Goal: Find specific page/section: Find specific page/section

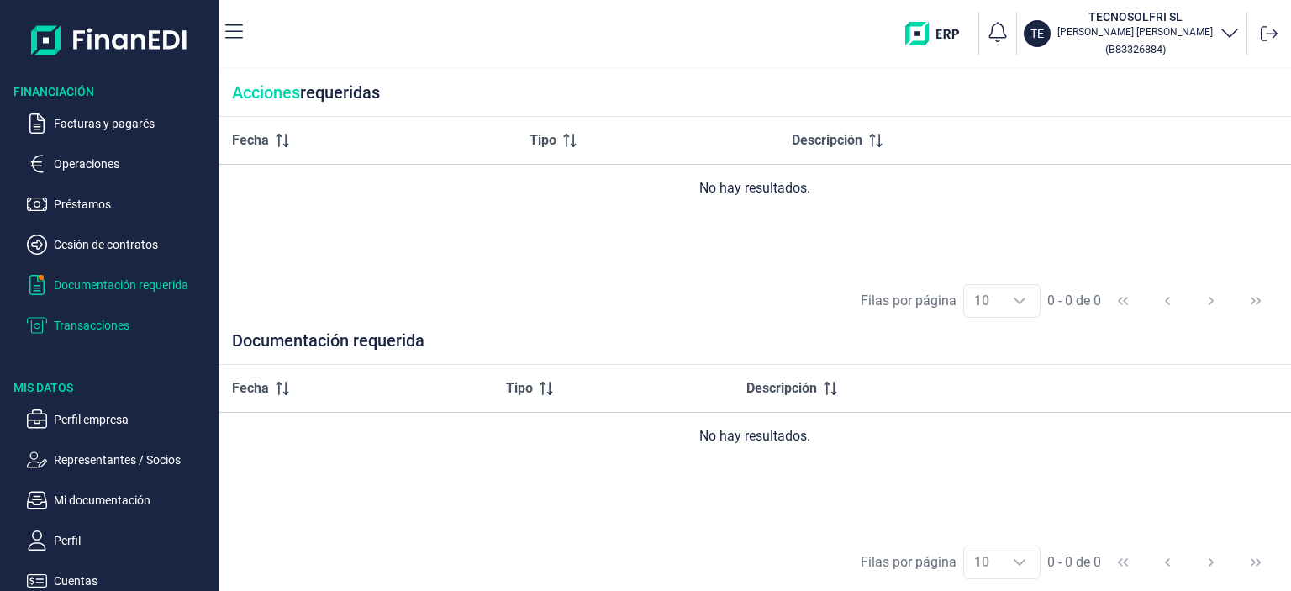
click at [77, 330] on p "Transacciones" at bounding box center [133, 325] width 158 height 20
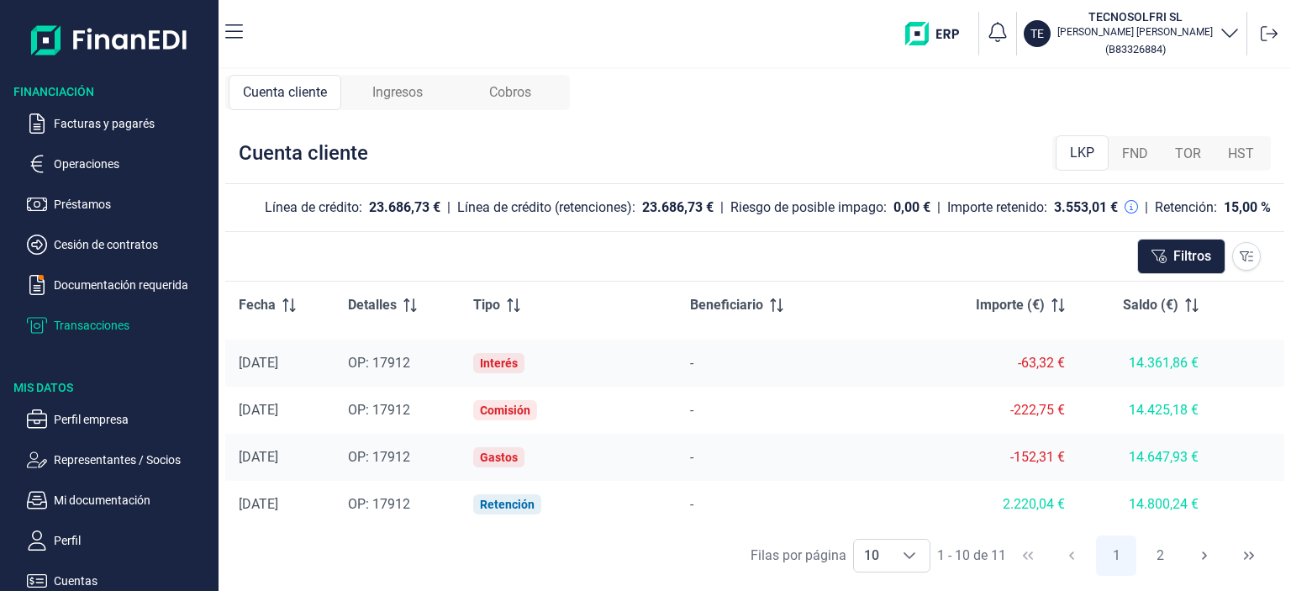
scroll to position [202, 0]
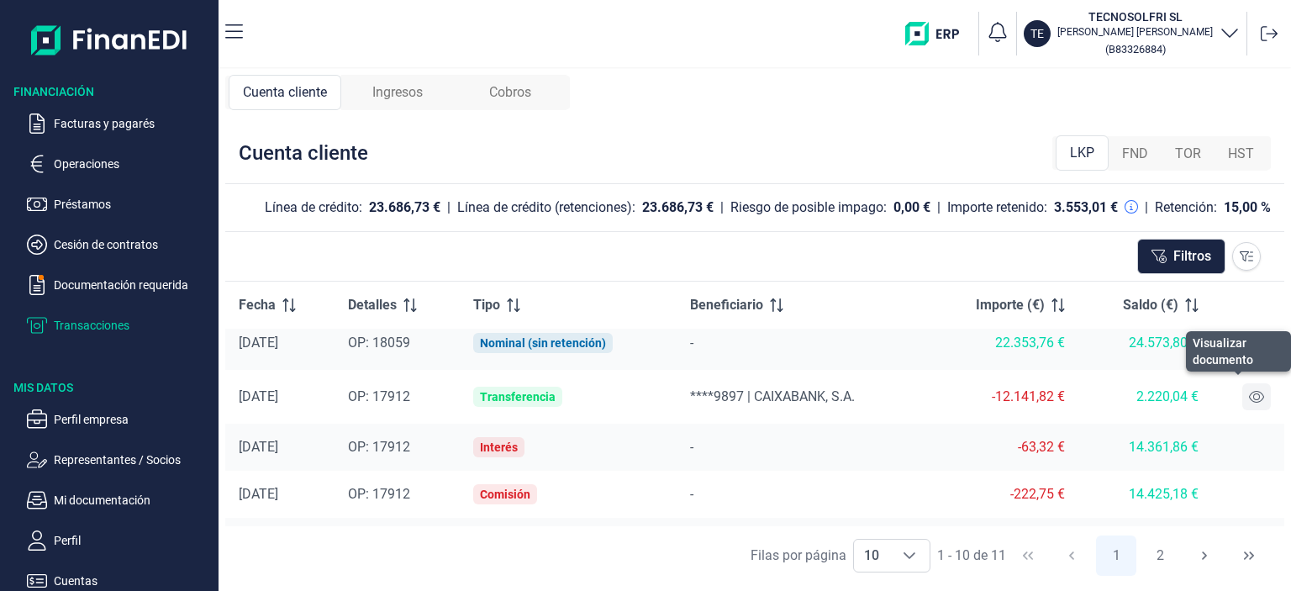
click at [1254, 397] on icon at bounding box center [1256, 396] width 15 height 13
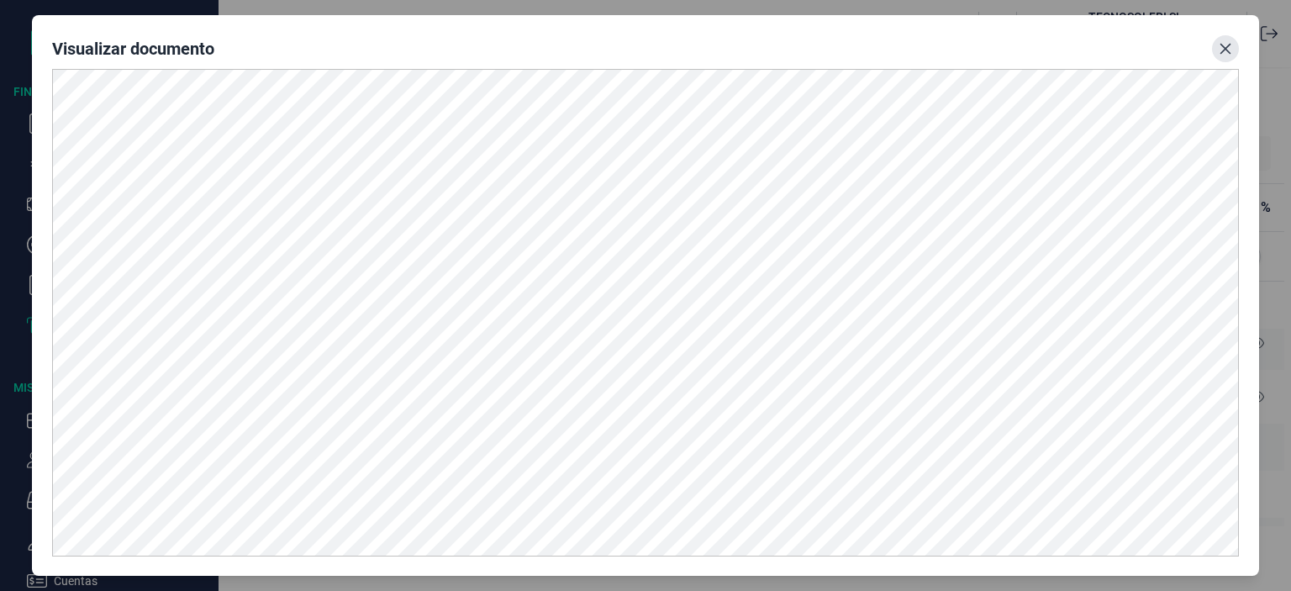
click at [1223, 44] on icon "Close" at bounding box center [1225, 48] width 13 height 13
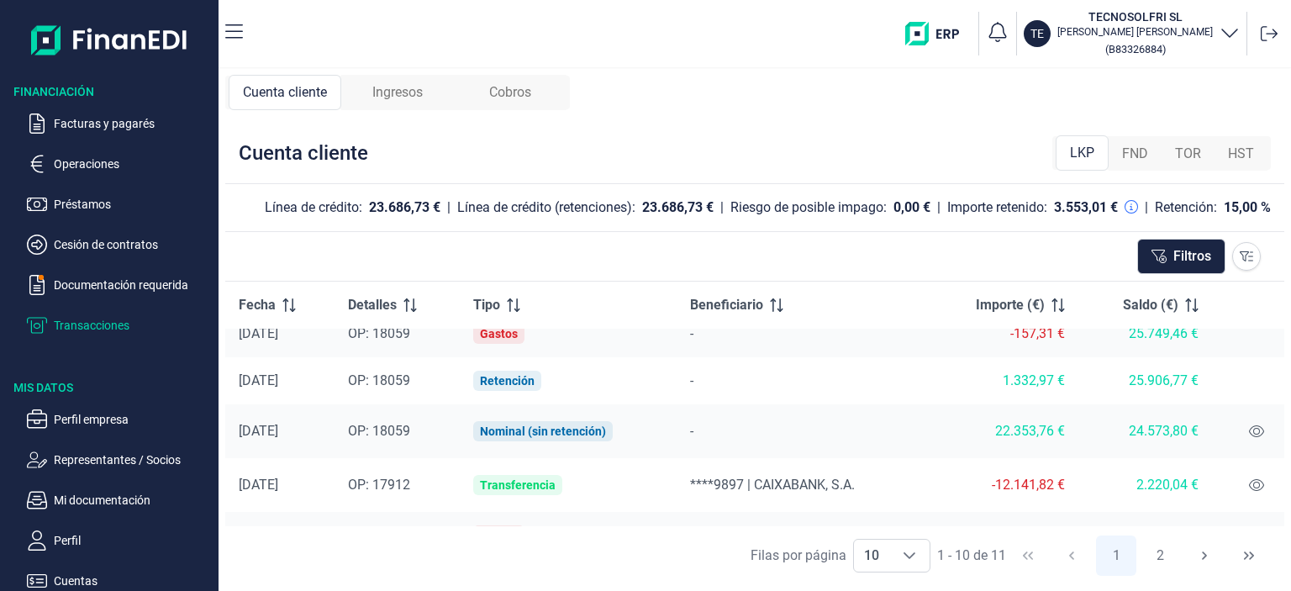
scroll to position [0, 0]
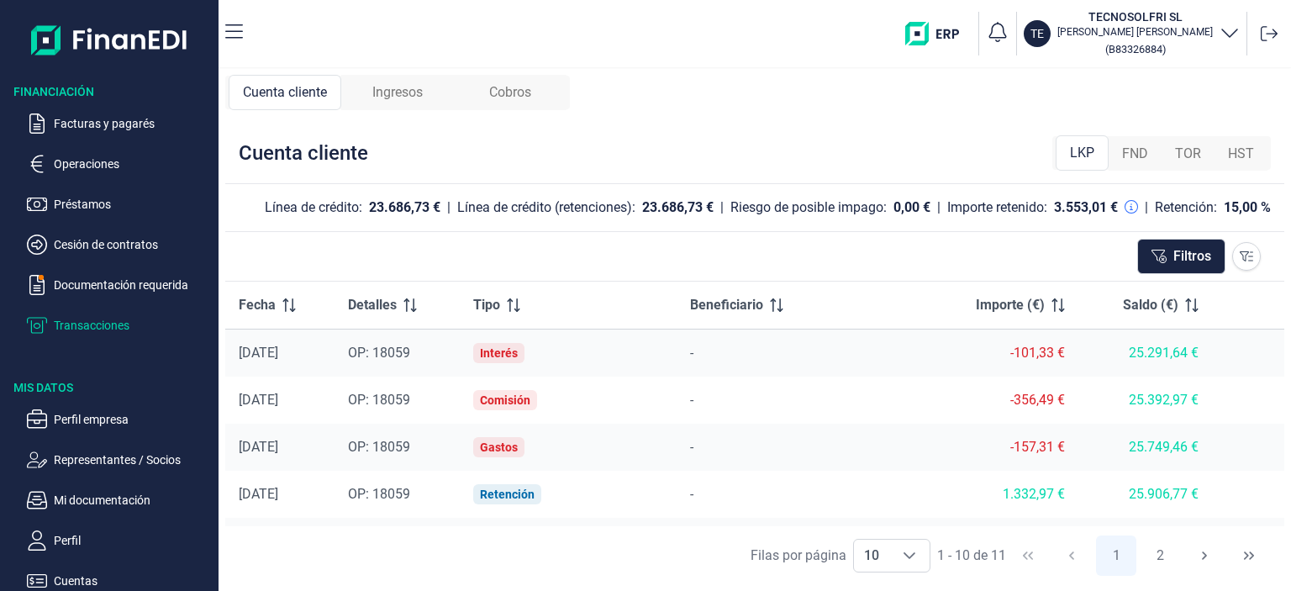
click at [414, 98] on span "Ingresos" at bounding box center [397, 92] width 50 height 20
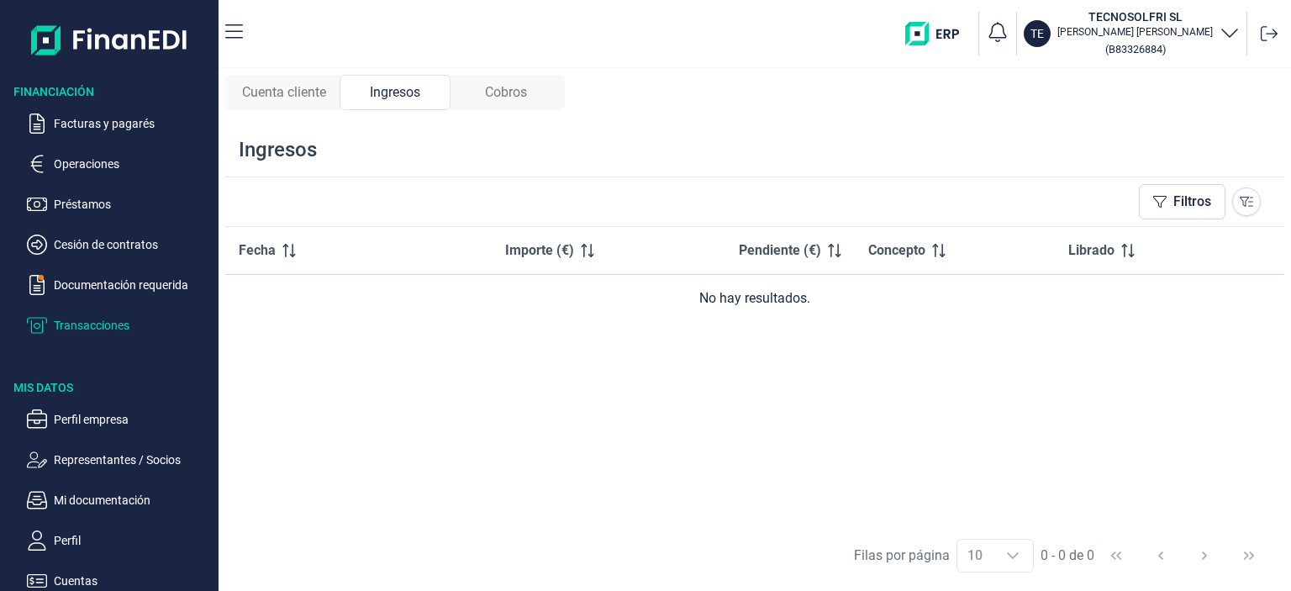
click at [508, 95] on span "Cobros" at bounding box center [506, 92] width 42 height 20
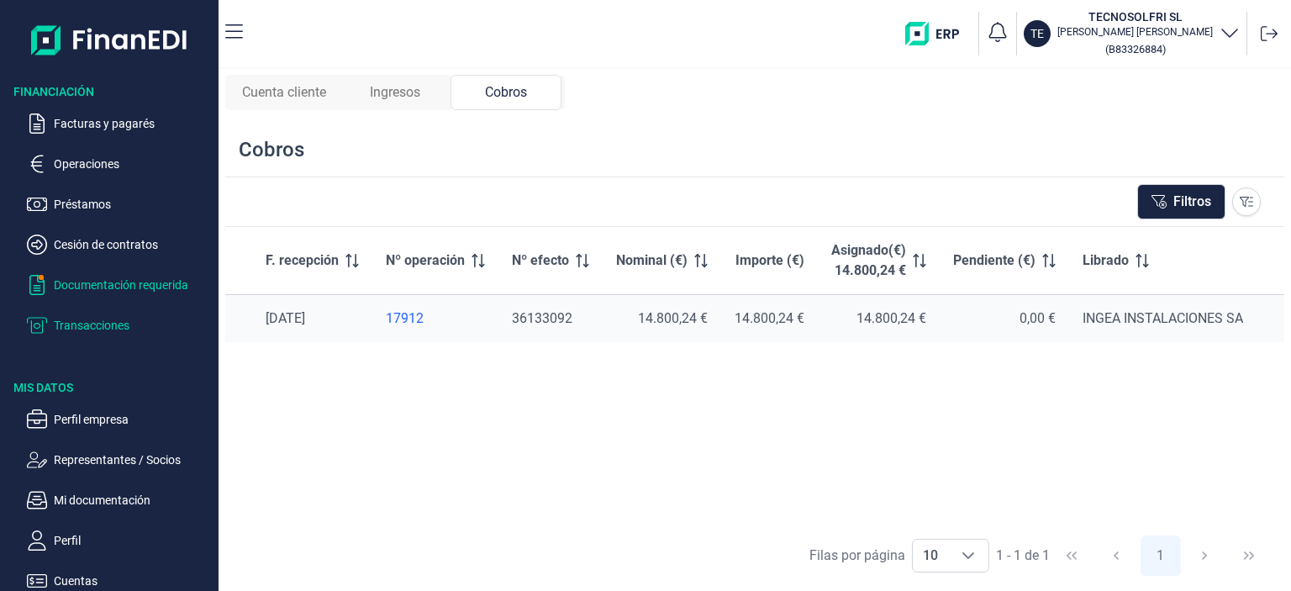
click at [102, 288] on p "Documentación requerida" at bounding box center [133, 285] width 158 height 20
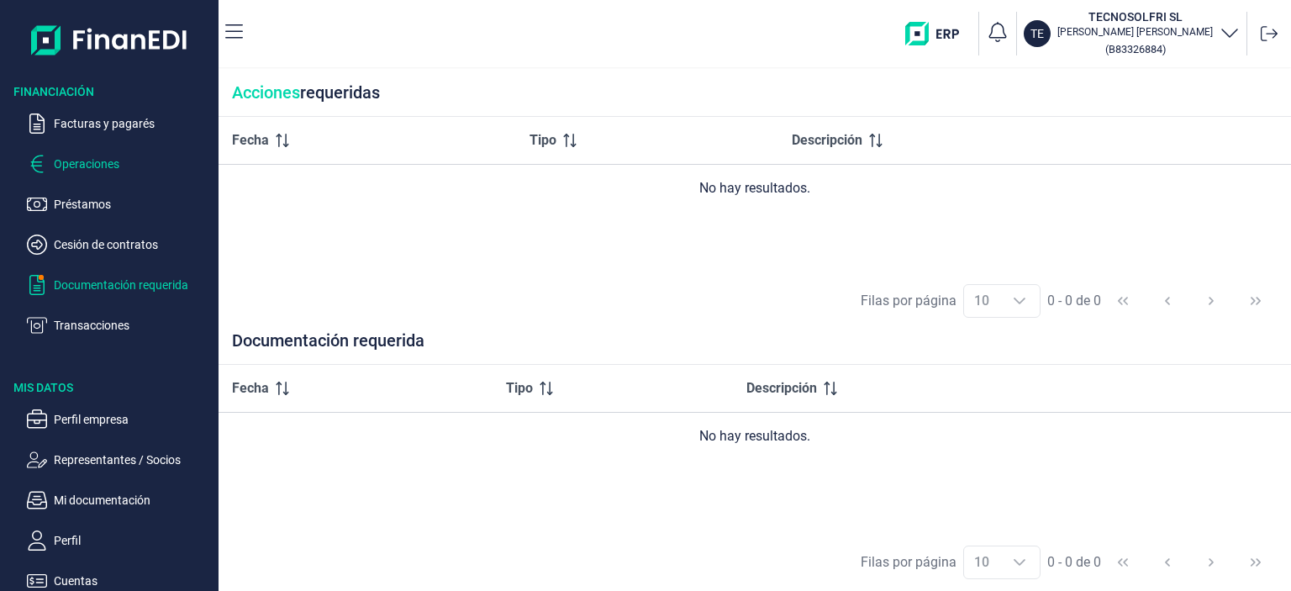
click at [95, 167] on p "Operaciones" at bounding box center [133, 164] width 158 height 20
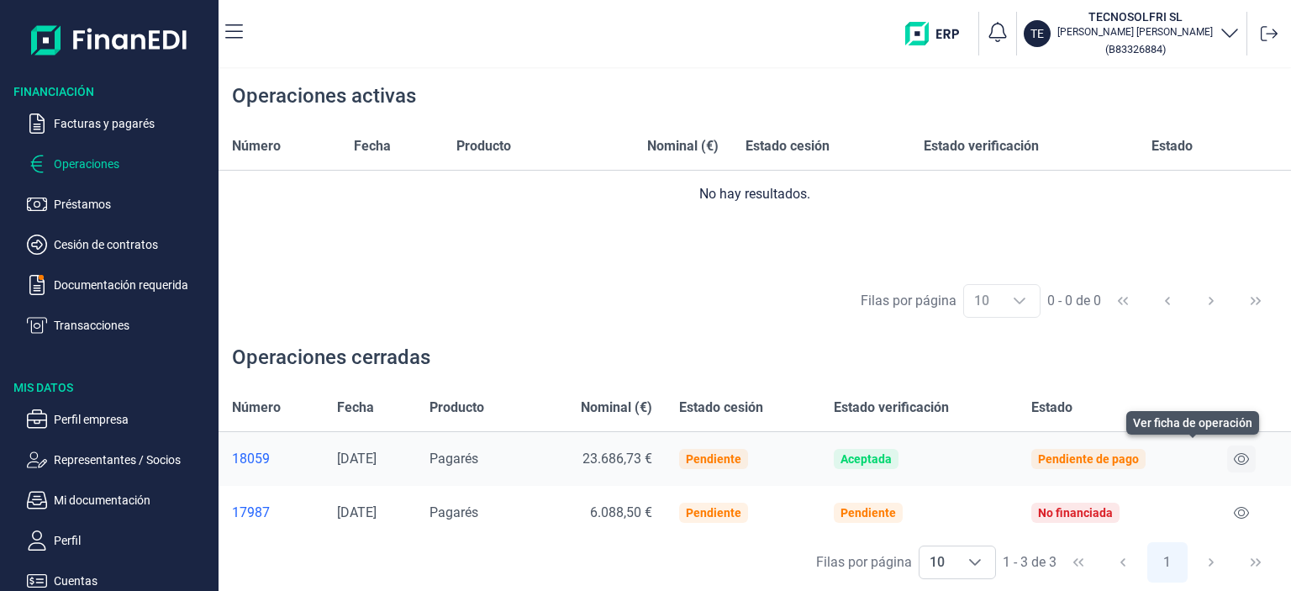
click at [1241, 453] on icon at bounding box center [1241, 459] width 15 height 12
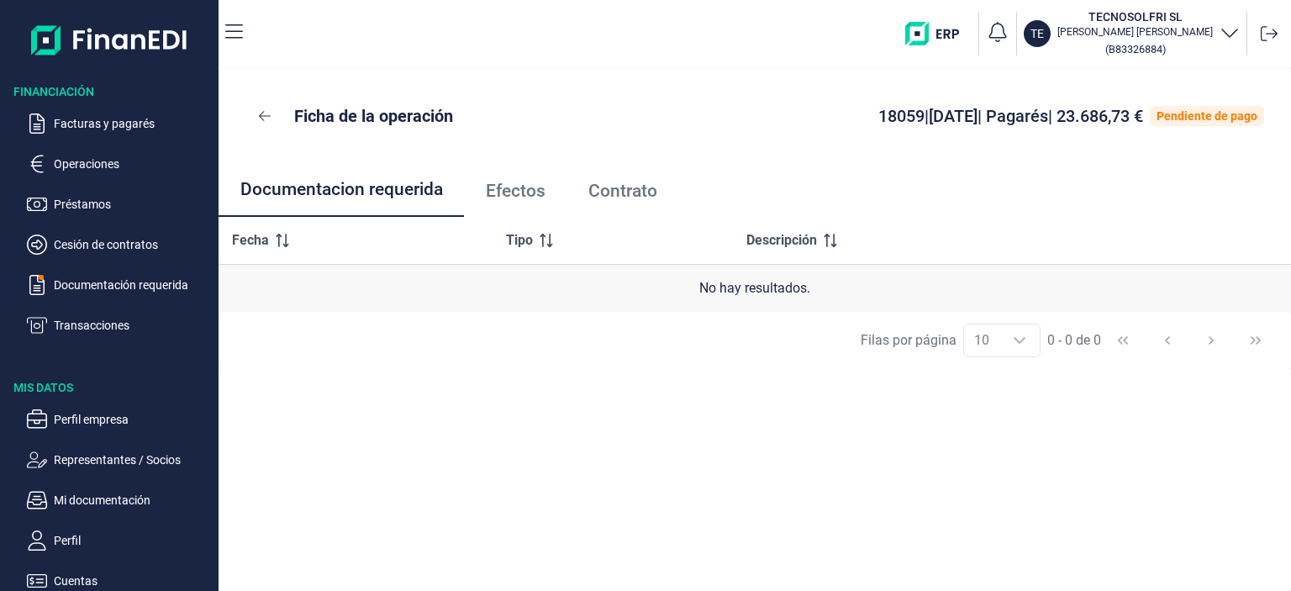
click at [497, 191] on span "Efectos" at bounding box center [516, 191] width 60 height 18
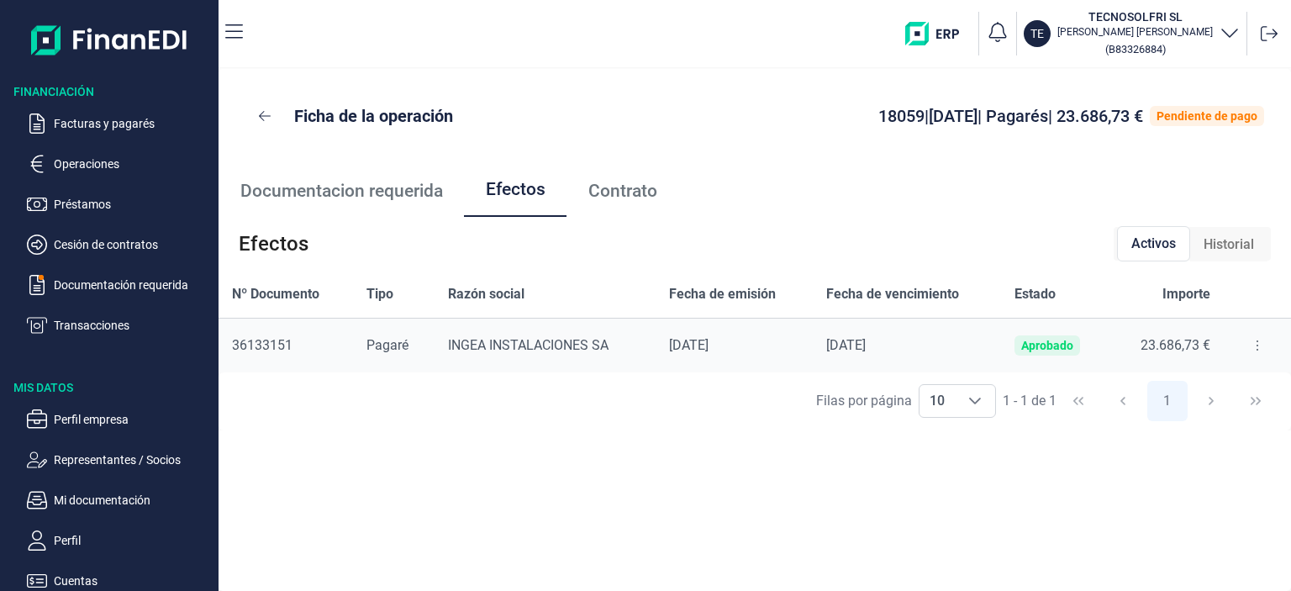
click at [366, 194] on span "Documentacion requerida" at bounding box center [341, 191] width 203 height 18
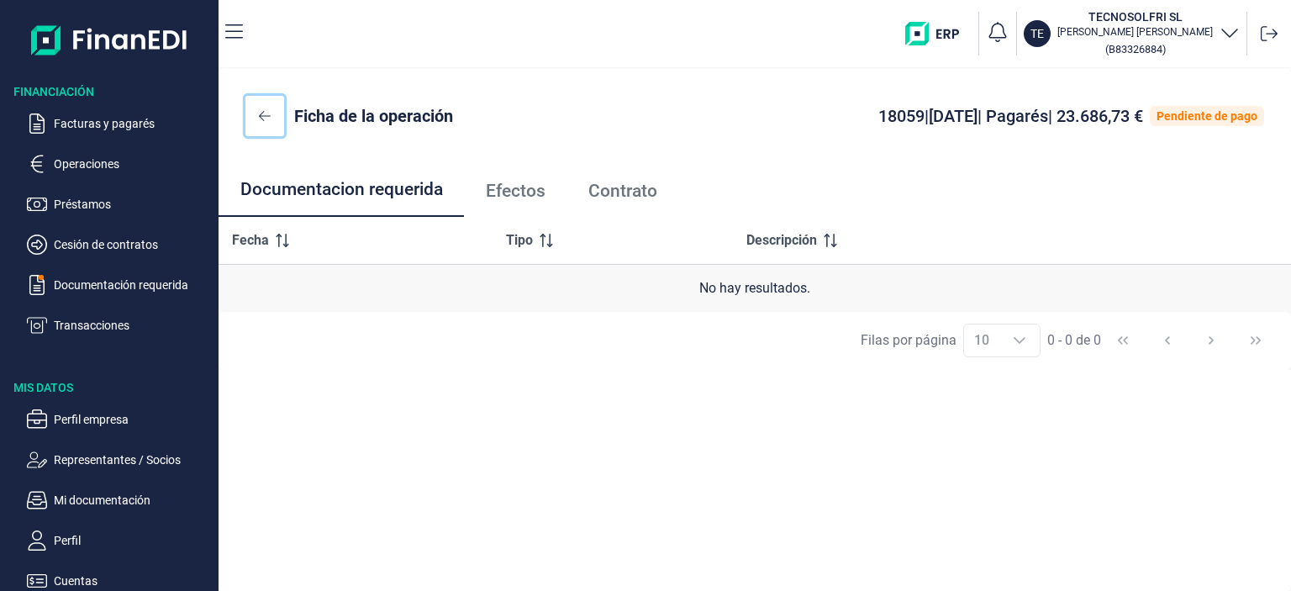
click at [271, 117] on button at bounding box center [264, 116] width 39 height 40
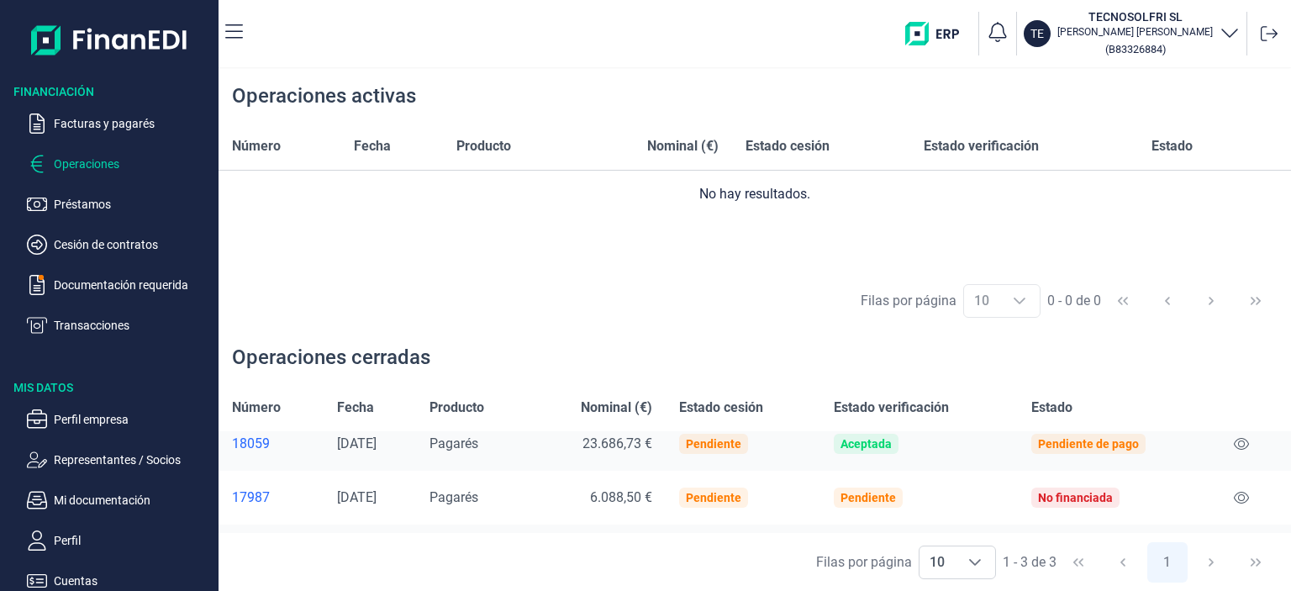
scroll to position [59, 0]
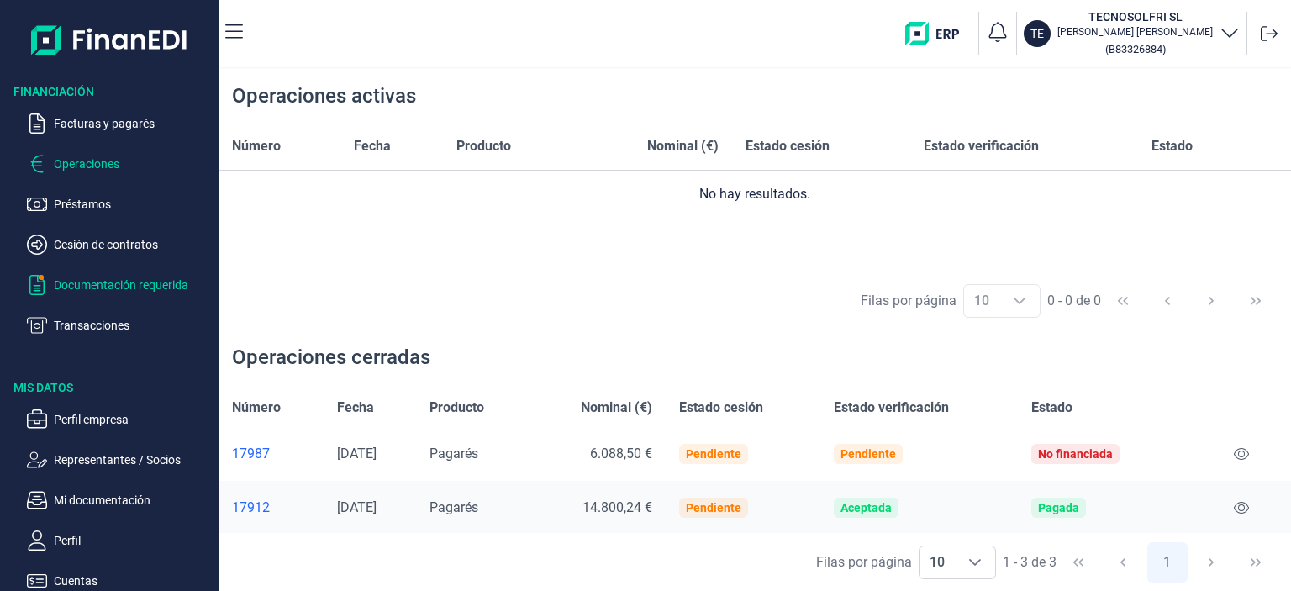
click at [77, 292] on p "Documentación requerida" at bounding box center [133, 285] width 158 height 20
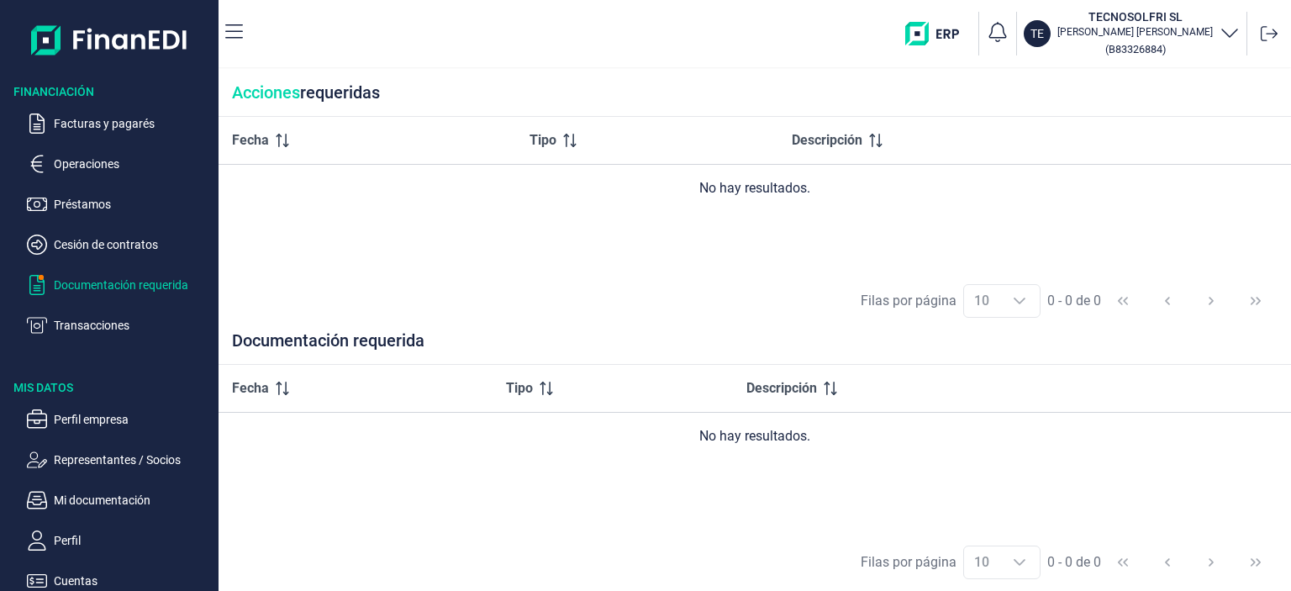
click at [1227, 28] on icon "button" at bounding box center [1230, 32] width 20 height 20
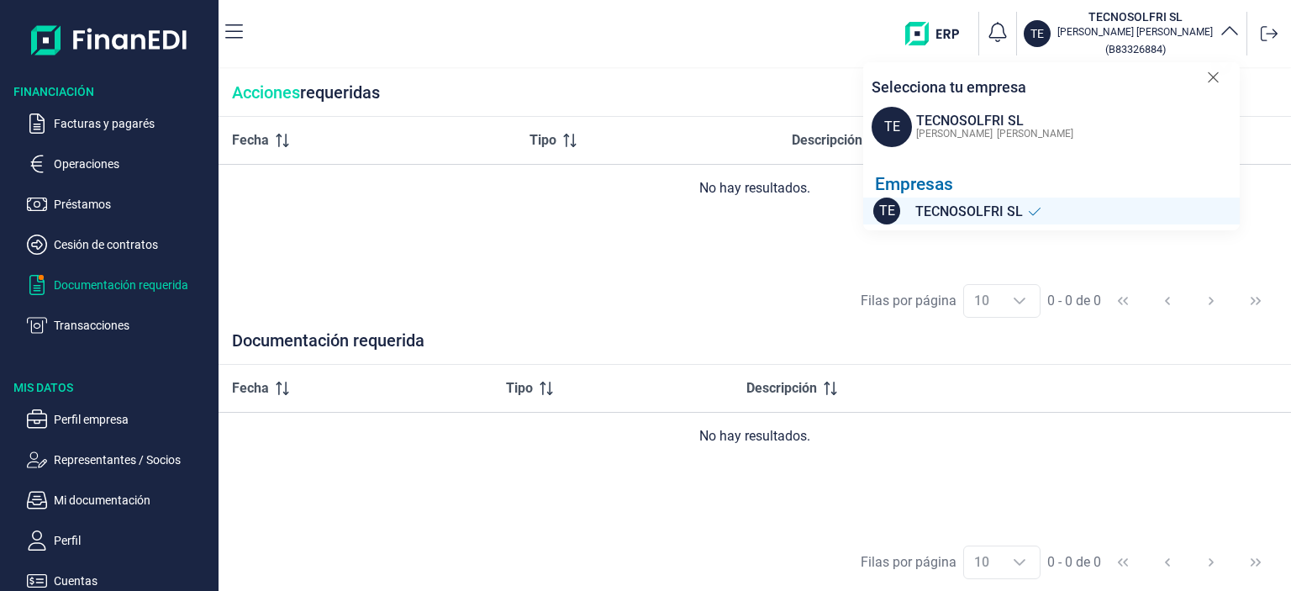
click at [1211, 83] on icon at bounding box center [1213, 77] width 13 height 17
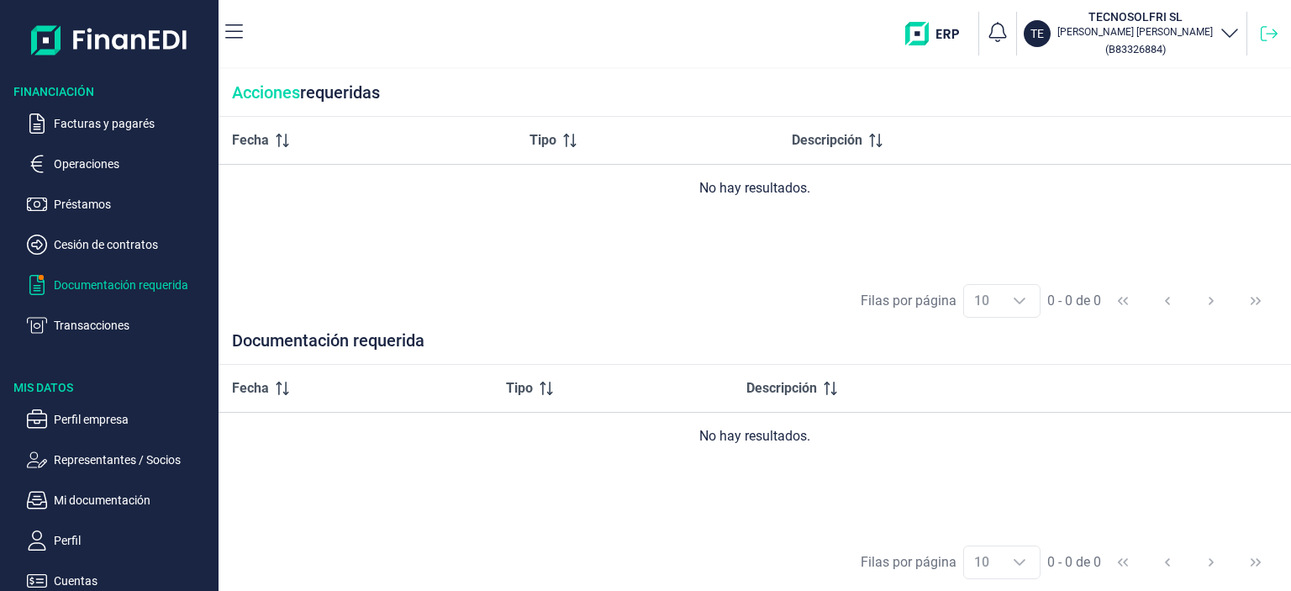
click at [1274, 26] on icon at bounding box center [1269, 33] width 17 height 17
